Goal: Transaction & Acquisition: Purchase product/service

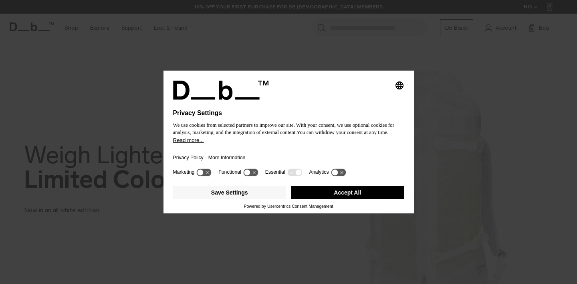
click at [330, 189] on button "Accept All" at bounding box center [347, 192] width 113 height 13
click at [331, 191] on button "Accept All" at bounding box center [347, 192] width 113 height 13
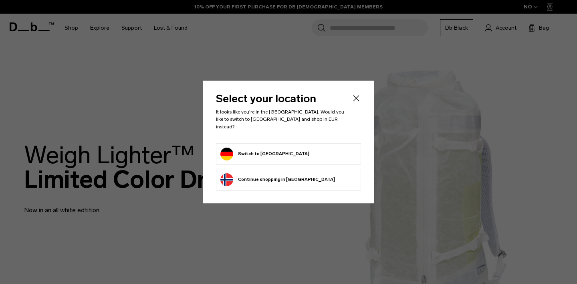
click at [289, 153] on form "Switch to Germany" at bounding box center [288, 153] width 136 height 13
click at [254, 149] on button "Switch to Germany" at bounding box center [264, 153] width 89 height 13
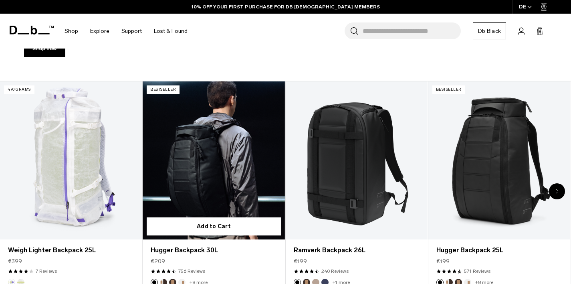
scroll to position [282, 0]
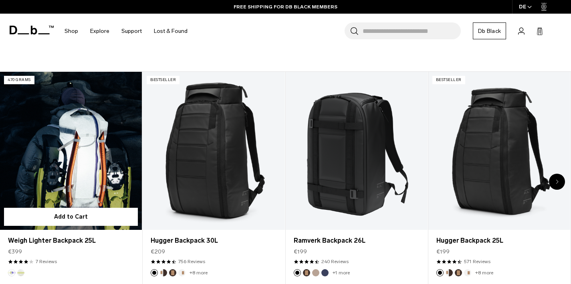
click at [48, 171] on link "Weigh Lighter Backpack 25L" at bounding box center [71, 151] width 142 height 158
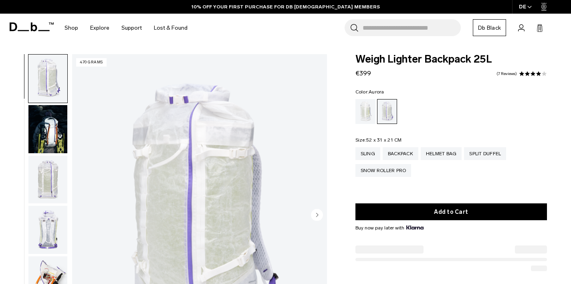
click at [42, 105] on img "button" at bounding box center [47, 129] width 39 height 48
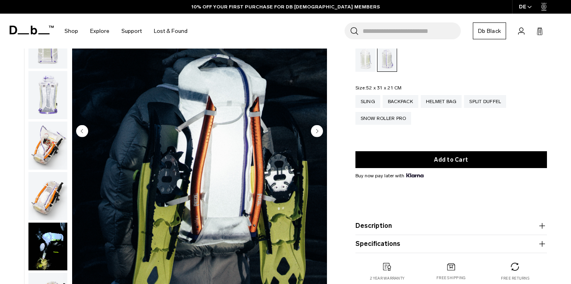
scroll to position [82, 0]
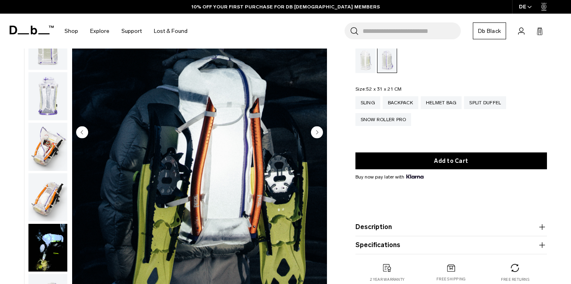
click at [326, 129] on img "2 / 18" at bounding box center [199, 133] width 255 height 318
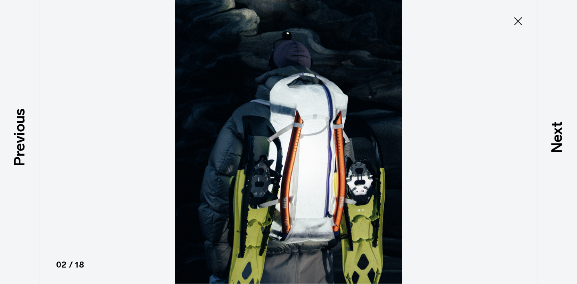
click at [515, 27] on icon at bounding box center [517, 21] width 13 height 13
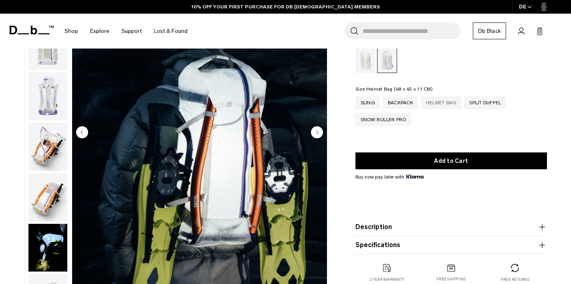
click at [435, 101] on div "Helmet Bag" at bounding box center [440, 102] width 41 height 13
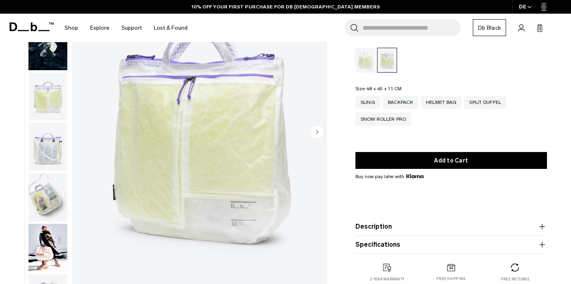
click at [63, 191] on img "button" at bounding box center [47, 197] width 39 height 48
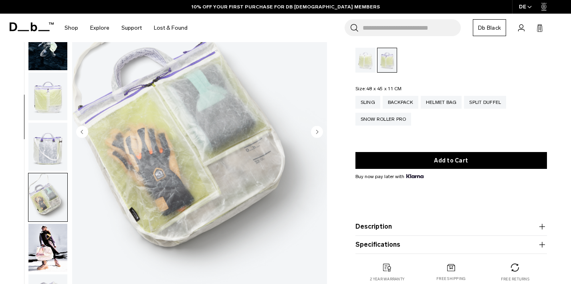
scroll to position [185, 0]
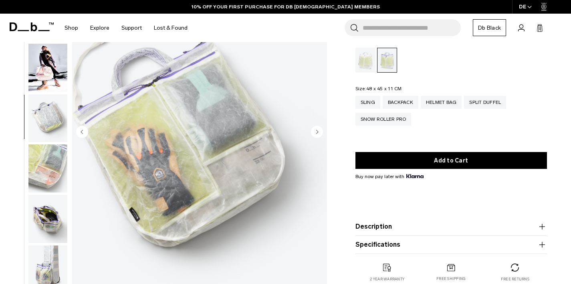
click at [48, 182] on img "button" at bounding box center [47, 168] width 39 height 48
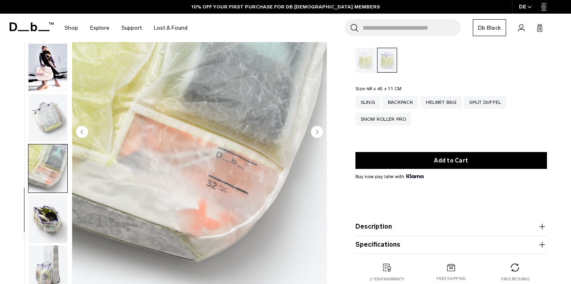
click at [47, 192] on ul at bounding box center [48, 132] width 40 height 322
click at [46, 199] on img "button" at bounding box center [47, 219] width 39 height 48
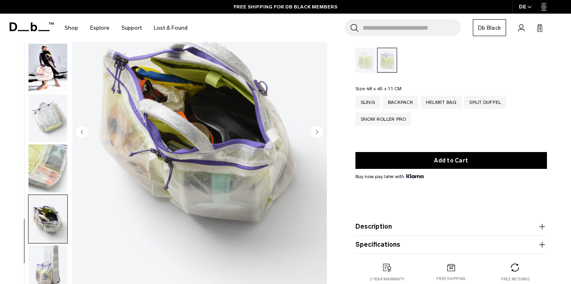
click at [45, 259] on img "button" at bounding box center [47, 269] width 39 height 48
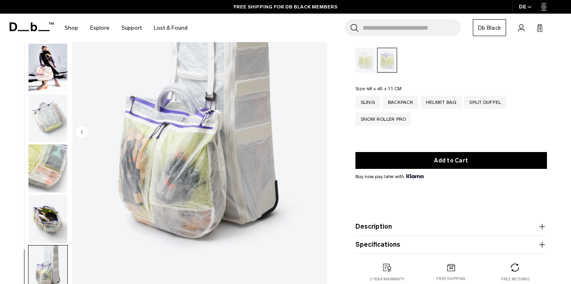
click at [45, 217] on img "button" at bounding box center [47, 219] width 39 height 48
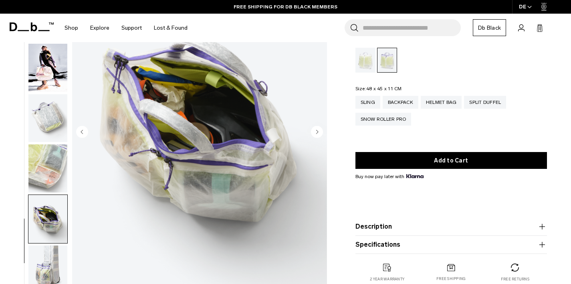
click at [46, 179] on img "button" at bounding box center [47, 168] width 39 height 48
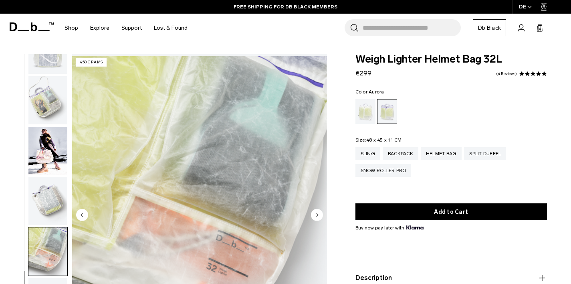
scroll to position [0, 0]
click at [362, 175] on div "Snow Roller Pro" at bounding box center [383, 170] width 56 height 13
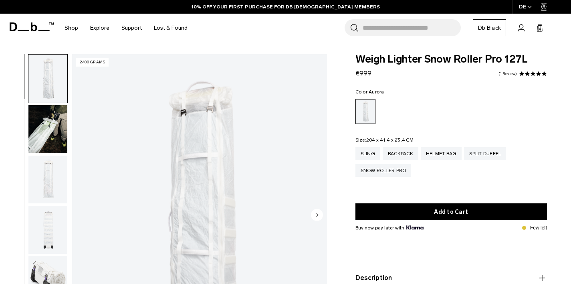
click at [43, 23] on icon at bounding box center [32, 26] width 44 height 9
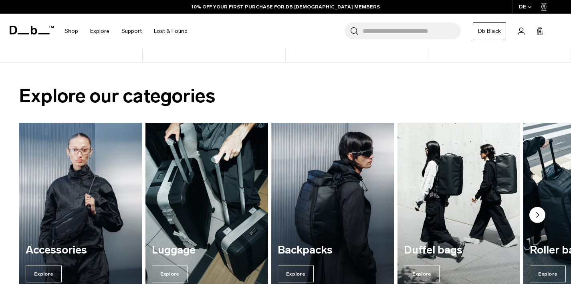
scroll to position [561, 0]
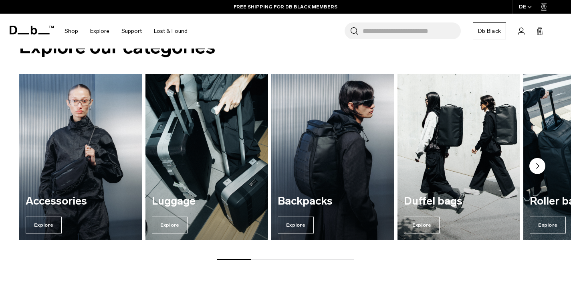
click at [331, 199] on h3 "Backpacks" at bounding box center [333, 201] width 110 height 12
